Goal: Find specific fact: Find contact information

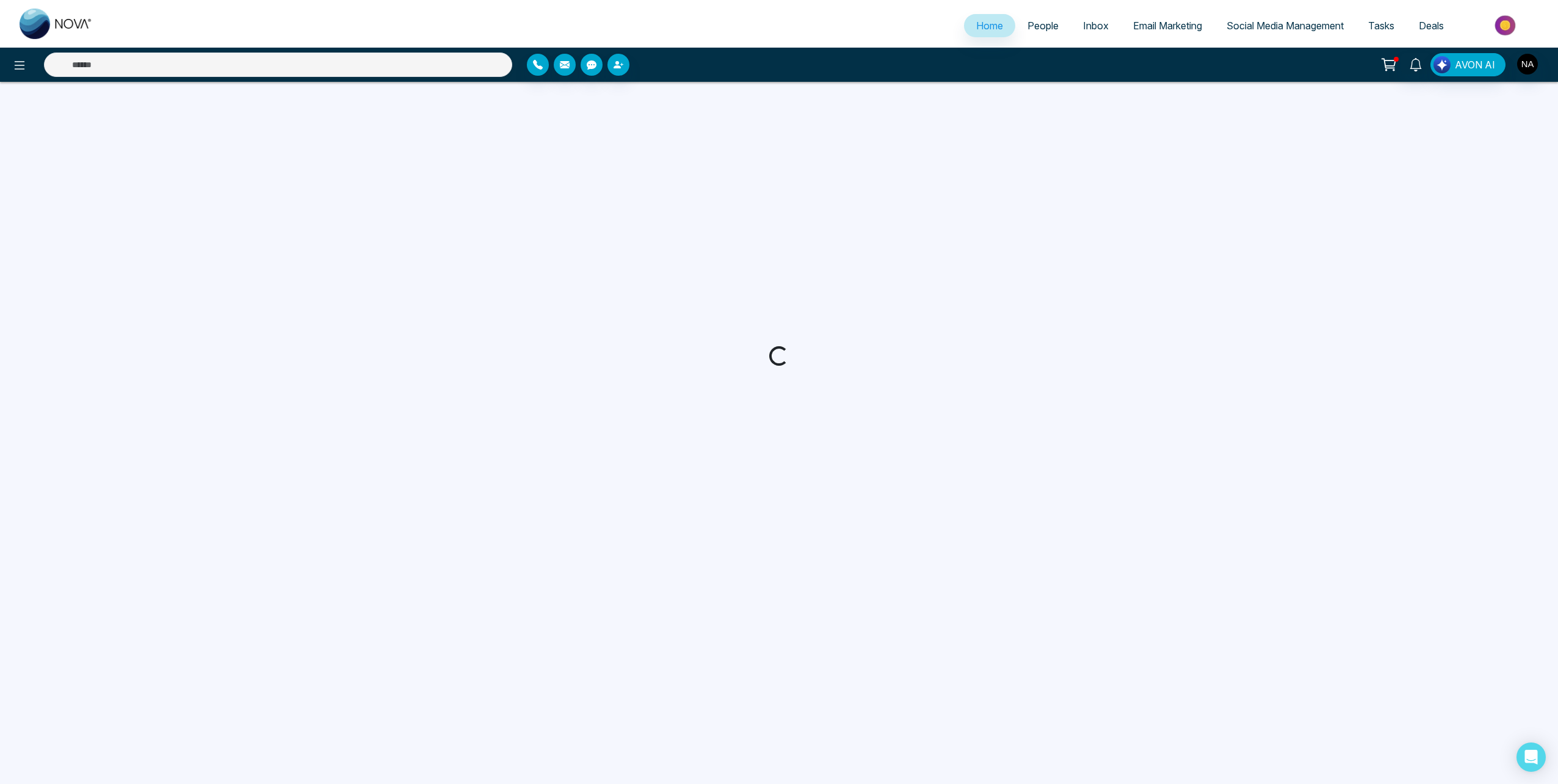
select select "*"
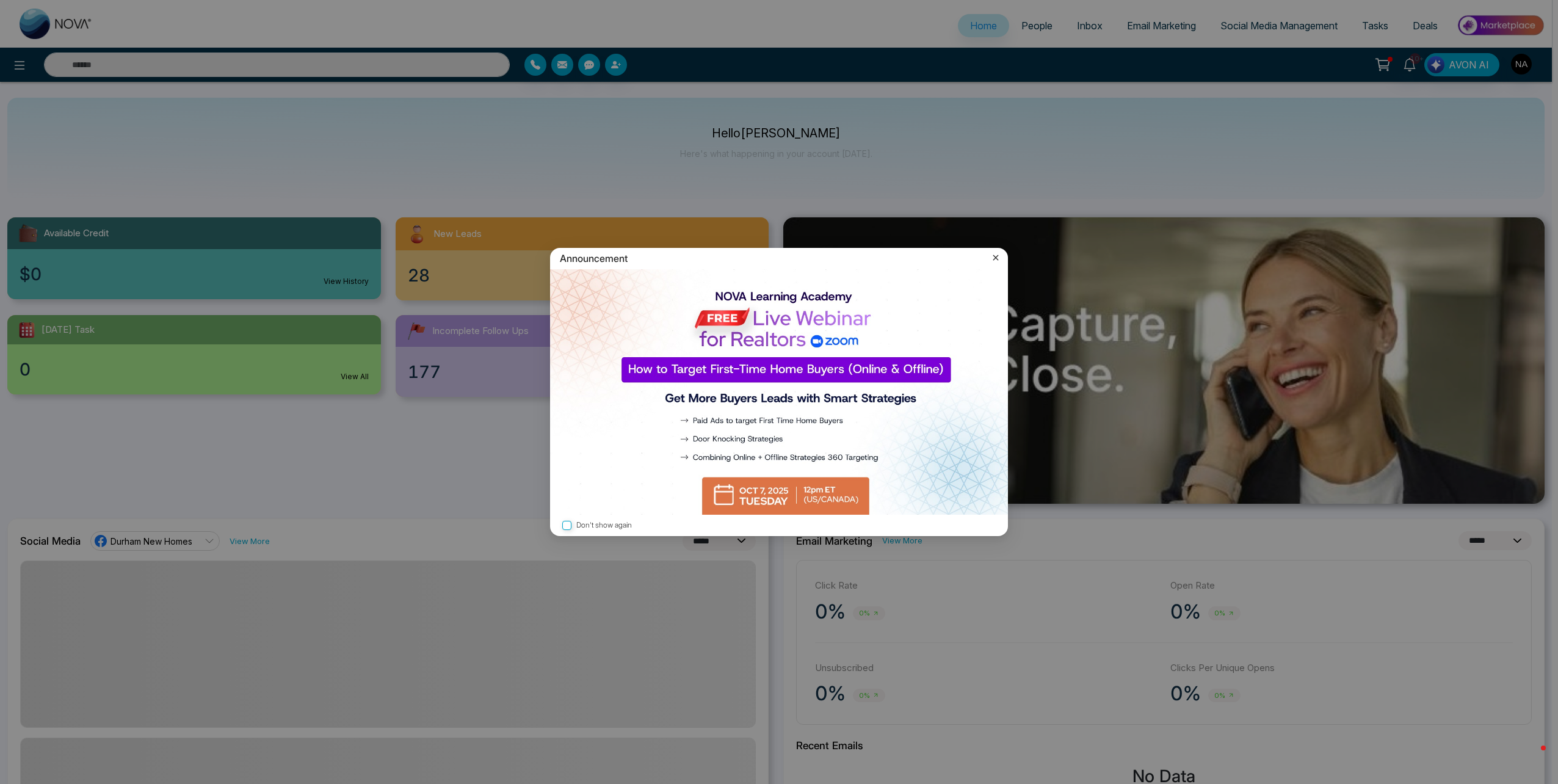
click at [996, 260] on icon at bounding box center [996, 257] width 13 height 13
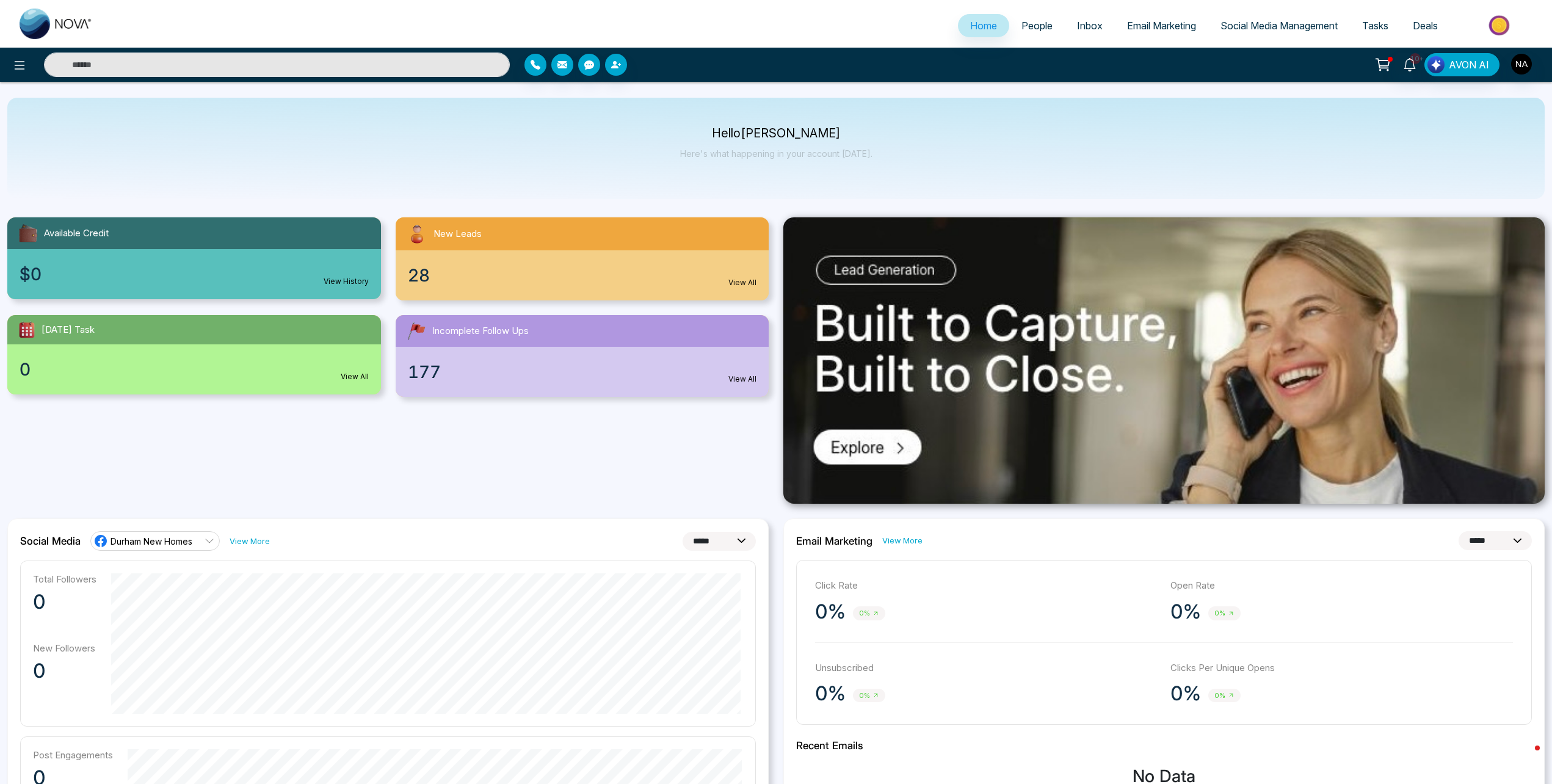
click at [1028, 28] on span "People" at bounding box center [1037, 25] width 31 height 13
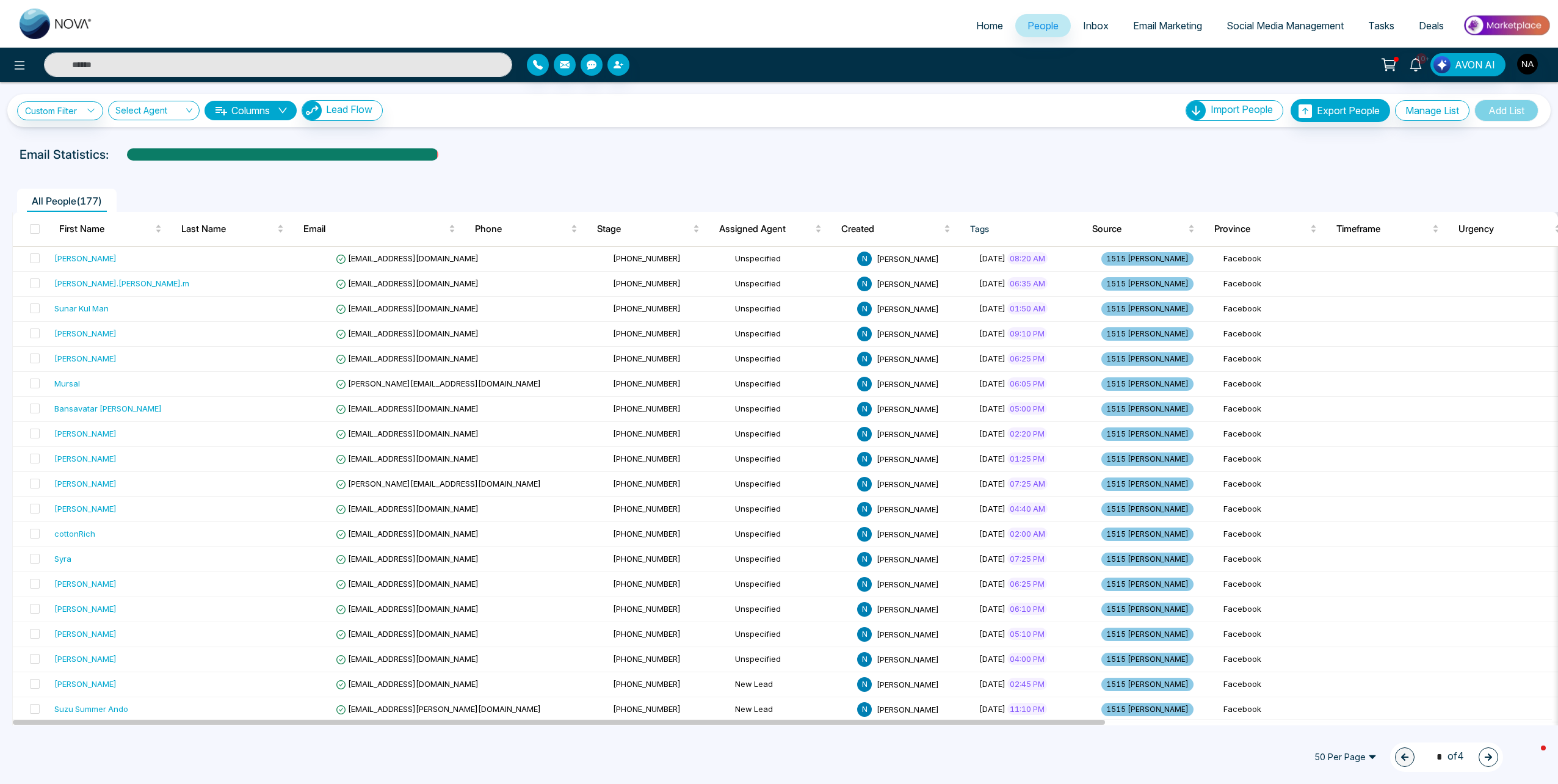
click at [203, 51] on div "10+ AVON AI" at bounding box center [779, 64] width 1558 height 34
click at [202, 58] on input "text" at bounding box center [277, 64] width 468 height 24
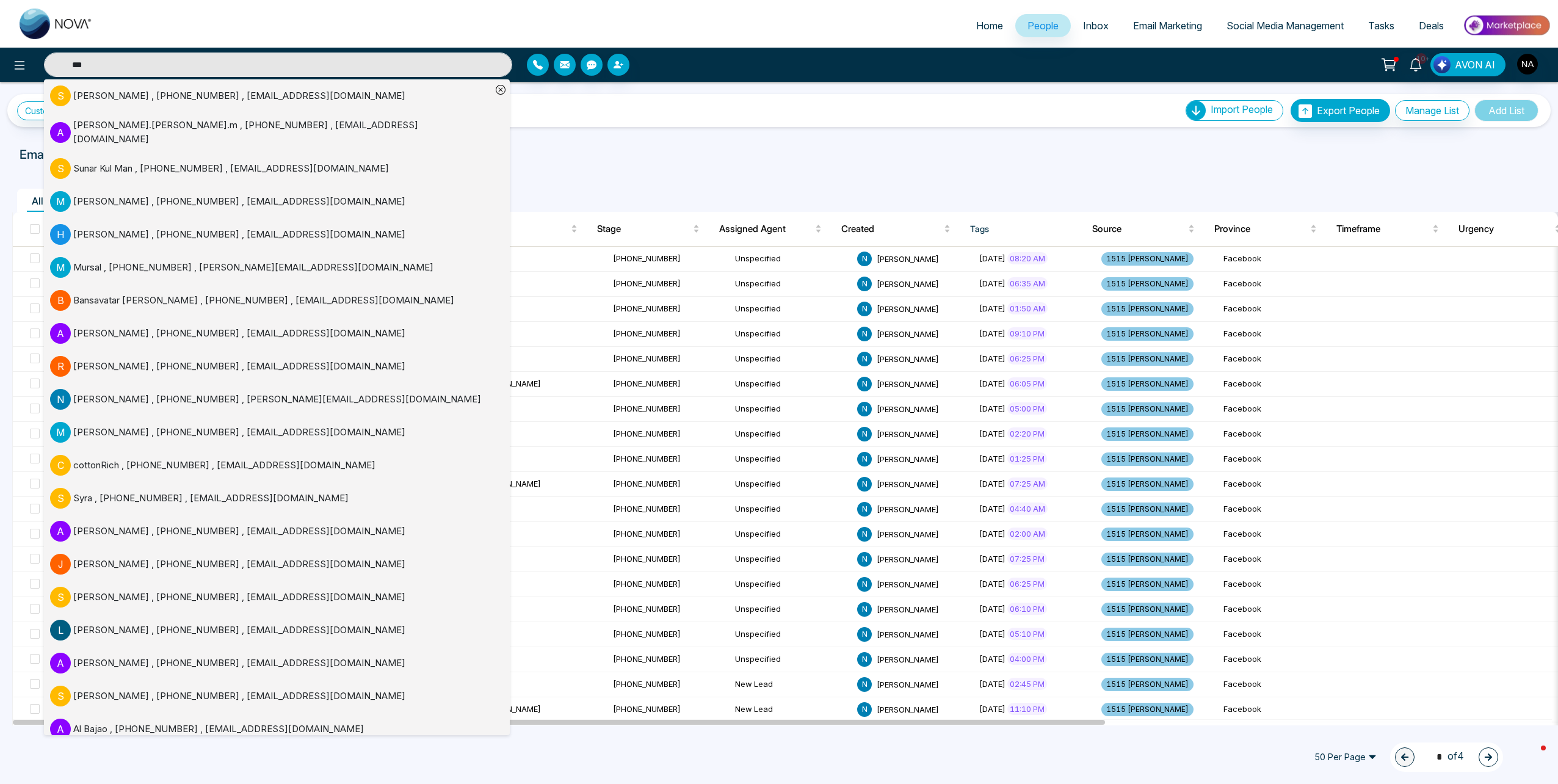
type input "***"
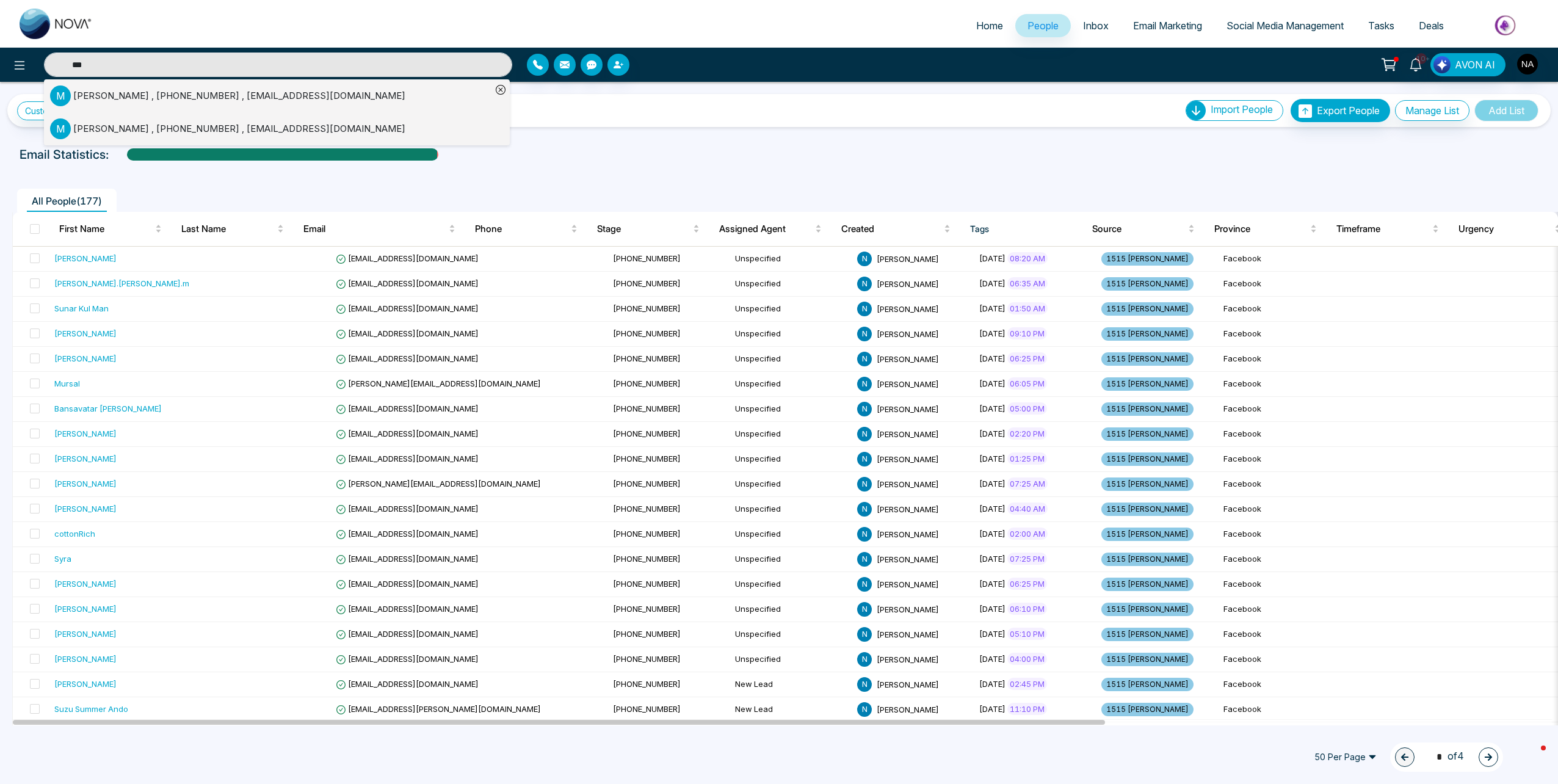
click at [182, 100] on div "[PERSON_NAME] , [PHONE_NUMBER] , [EMAIL_ADDRESS][DOMAIN_NAME]" at bounding box center [239, 95] width 332 height 14
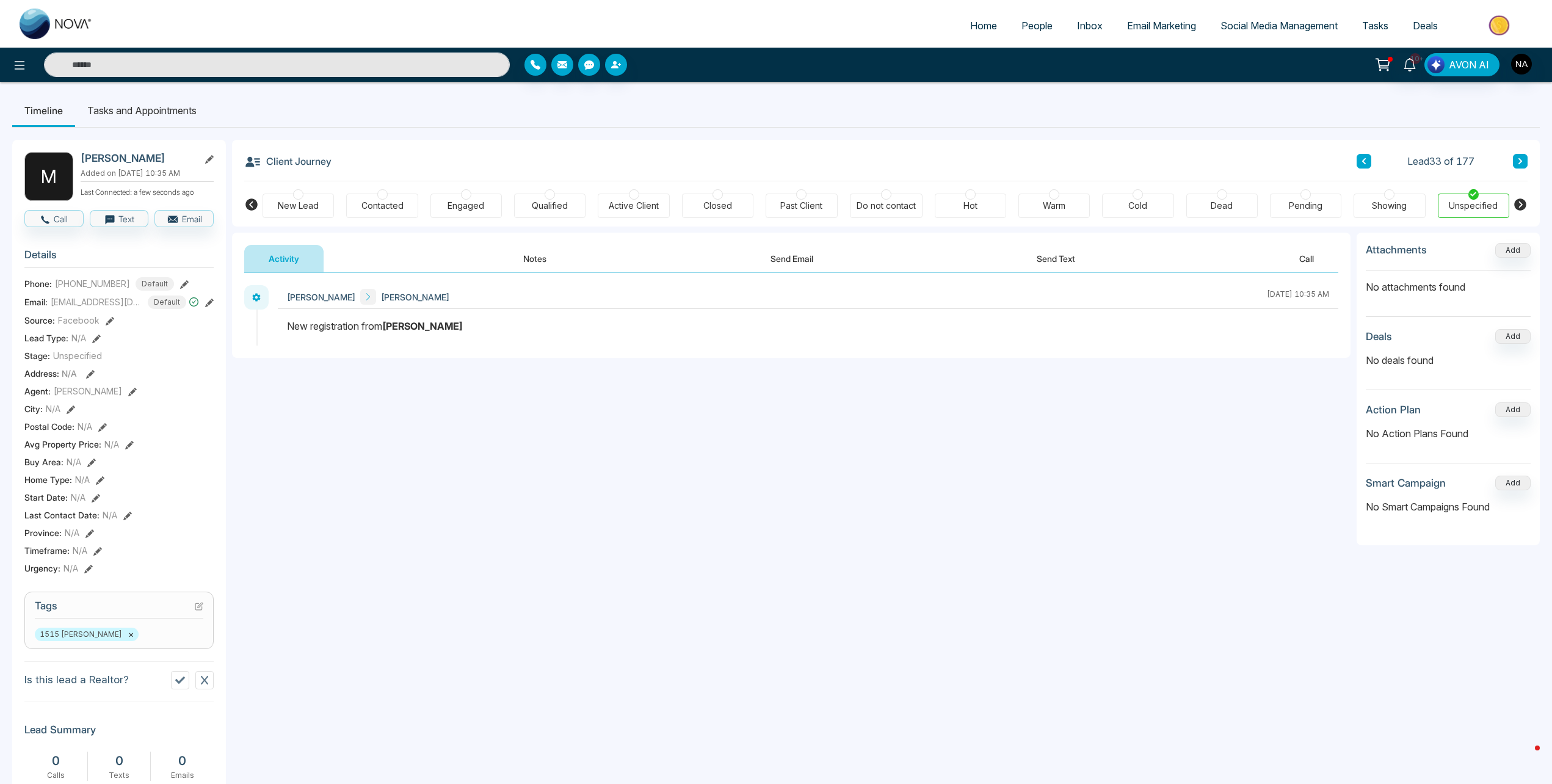
scroll to position [61, 0]
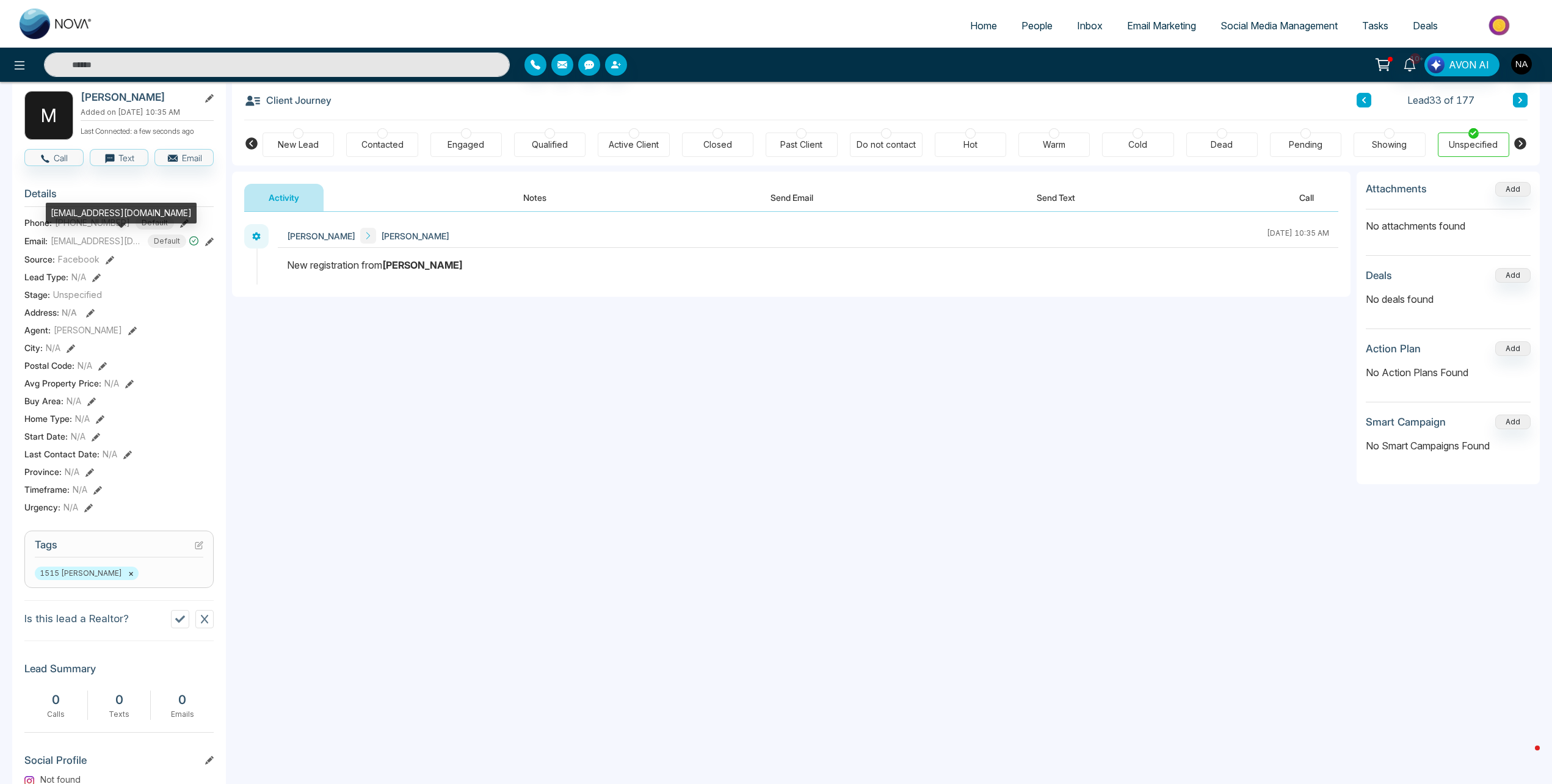
click at [92, 210] on div "[EMAIL_ADDRESS][DOMAIN_NAME]" at bounding box center [121, 213] width 151 height 21
copy div "[EMAIL_ADDRESS][DOMAIN_NAME]"
